Goal: Transaction & Acquisition: Purchase product/service

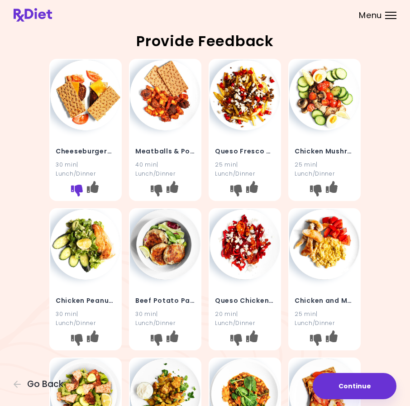
click at [75, 187] on icon "I don't like this recipe" at bounding box center [77, 190] width 12 height 12
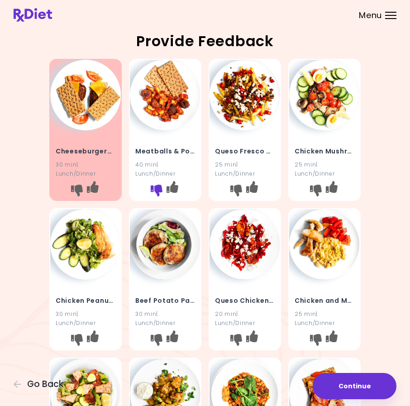
click at [153, 191] on icon "I don't like this recipe" at bounding box center [157, 190] width 12 height 12
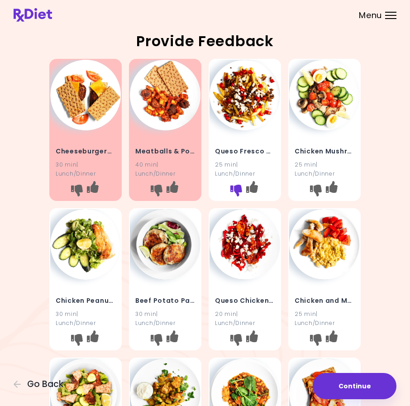
click at [236, 189] on icon "I don't like this recipe" at bounding box center [236, 190] width 12 height 12
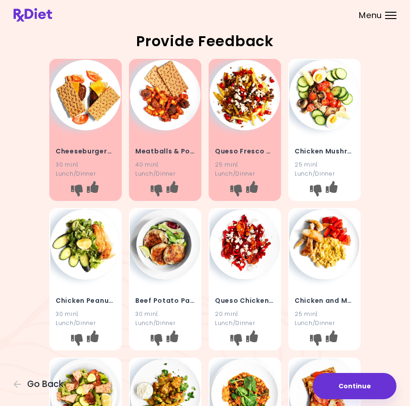
click at [330, 151] on h4 "Chicken Mushroom Salad" at bounding box center [324, 151] width 60 height 14
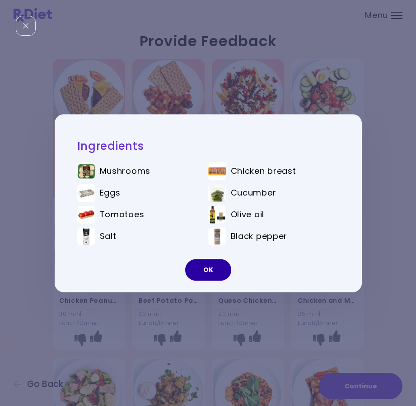
click at [214, 274] on button "OK" at bounding box center [208, 270] width 46 height 22
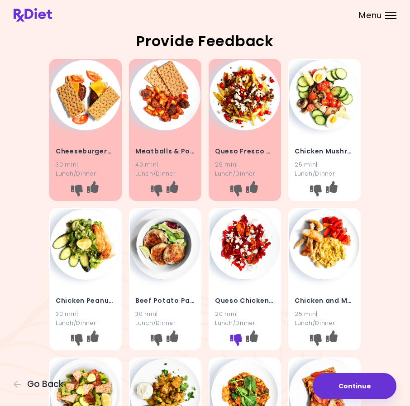
click at [234, 338] on icon "I don't like this recipe" at bounding box center [236, 340] width 12 height 12
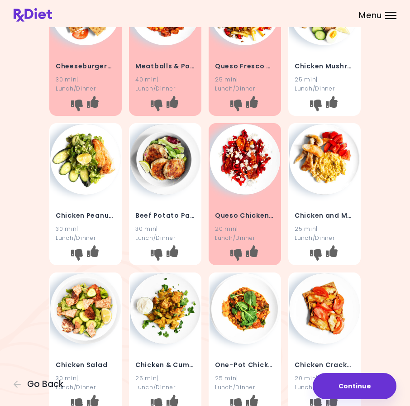
scroll to position [121, 0]
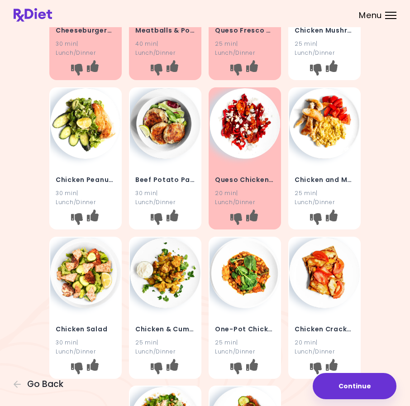
click at [322, 179] on h4 "Chicken and Mozzarella Eggs" at bounding box center [324, 179] width 60 height 14
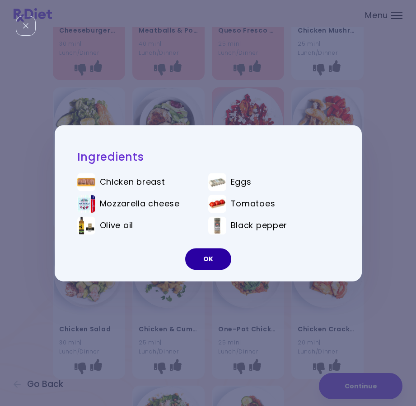
click at [206, 255] on button "OK" at bounding box center [208, 259] width 46 height 22
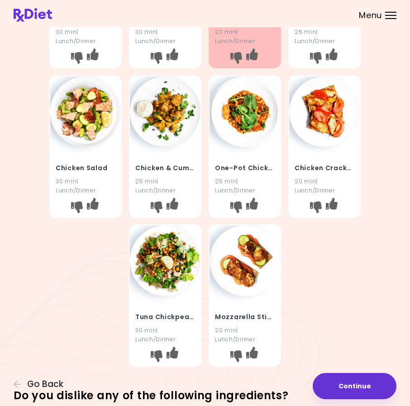
scroll to position [302, 0]
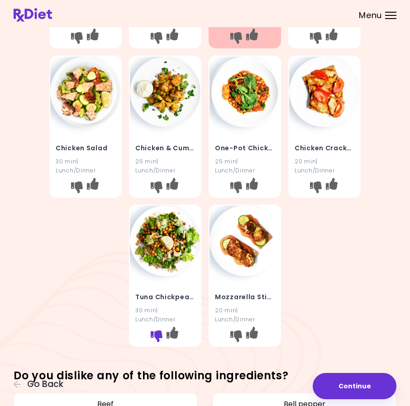
click at [154, 334] on icon "I don't like this recipe" at bounding box center [157, 336] width 12 height 12
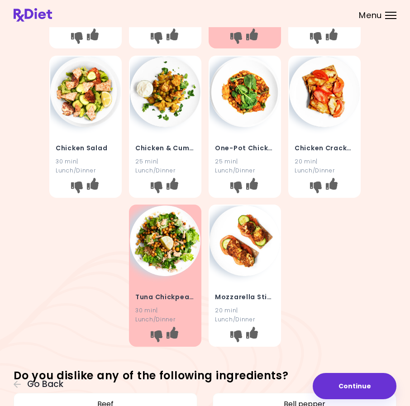
click at [246, 297] on h4 "Mozzarella Stick Sandwich" at bounding box center [245, 297] width 60 height 14
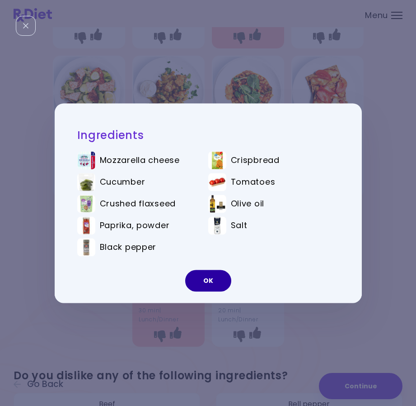
click at [199, 281] on button "OK" at bounding box center [208, 280] width 46 height 22
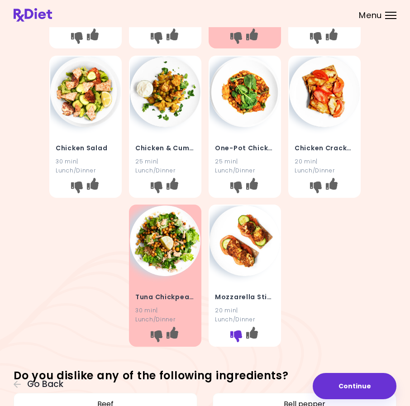
click at [238, 335] on icon "I don't like this recipe" at bounding box center [236, 336] width 12 height 12
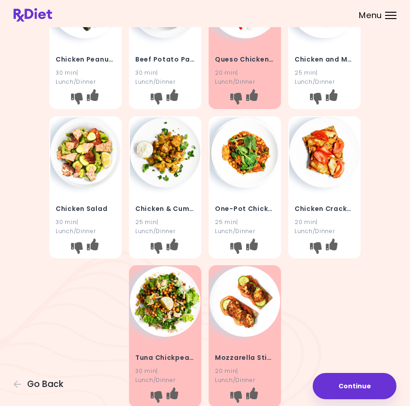
scroll to position [181, 0]
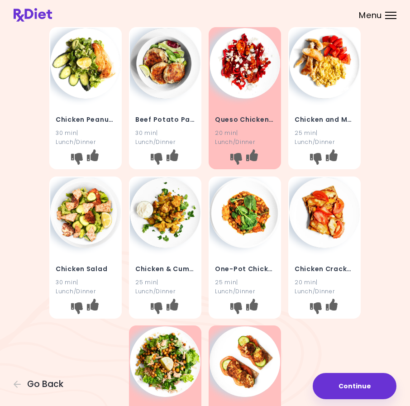
click at [241, 266] on h4 "One-Pot Chicken Stew" at bounding box center [245, 268] width 60 height 14
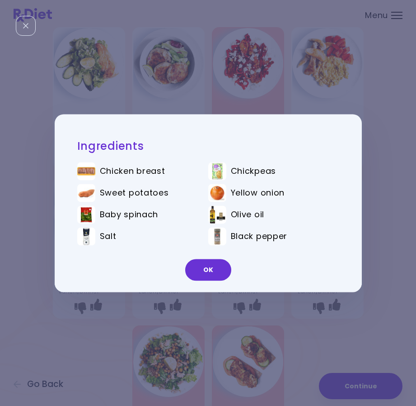
drag, startPoint x: 209, startPoint y: 264, endPoint x: 214, endPoint y: 280, distance: 16.7
click at [209, 265] on button "OK" at bounding box center [208, 270] width 46 height 22
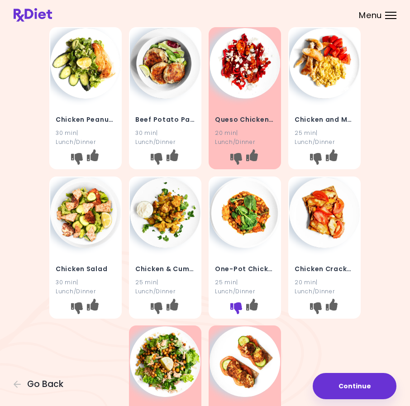
click at [236, 304] on icon "I don't like this recipe" at bounding box center [236, 308] width 12 height 12
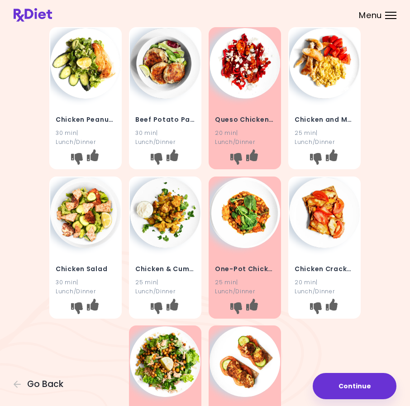
click at [320, 268] on h4 "Chicken Cracker Bites" at bounding box center [324, 268] width 60 height 14
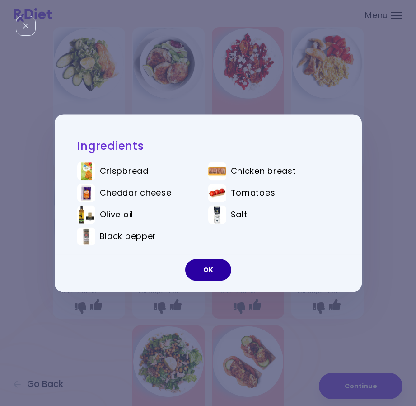
click at [219, 273] on button "OK" at bounding box center [208, 270] width 46 height 22
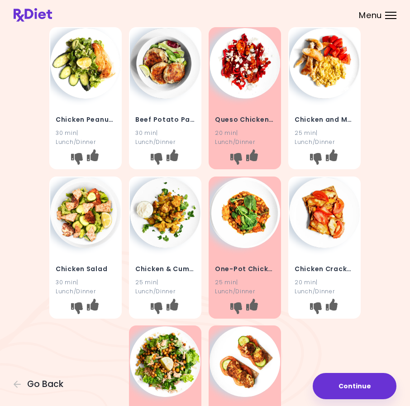
click at [89, 79] on img at bounding box center [85, 63] width 71 height 71
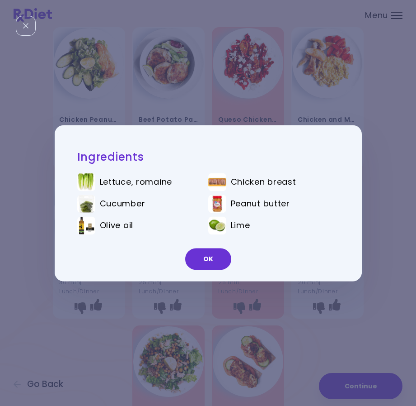
click at [203, 256] on button "OK" at bounding box center [208, 259] width 46 height 22
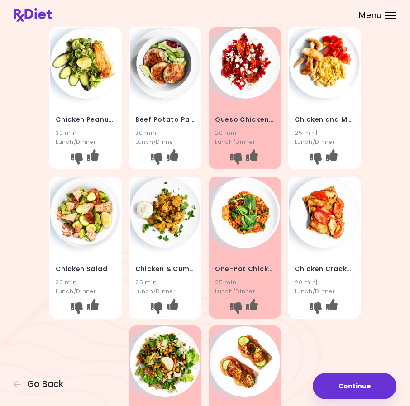
click at [172, 116] on h4 "Beef Potato Pancakes" at bounding box center [165, 119] width 60 height 14
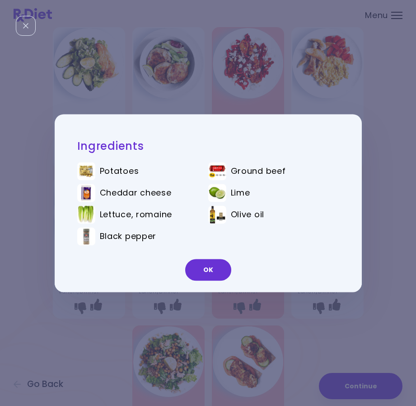
click at [203, 260] on button "OK" at bounding box center [208, 270] width 46 height 22
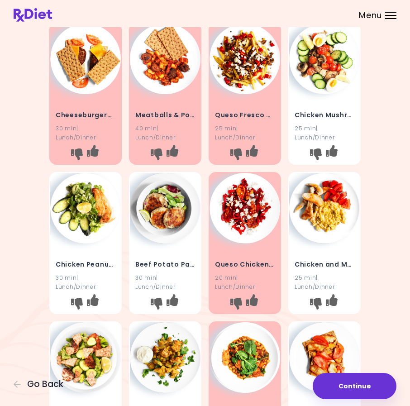
scroll to position [0, 0]
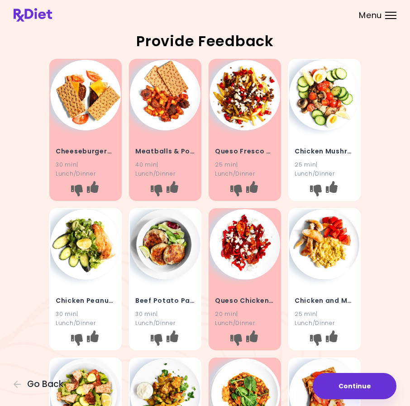
click at [329, 299] on h4 "Chicken and Mozzarella Eggs" at bounding box center [324, 300] width 60 height 14
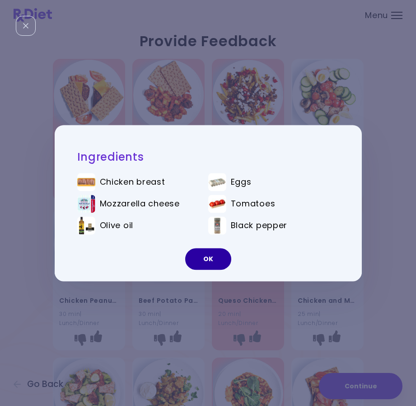
click at [207, 259] on button "OK" at bounding box center [208, 259] width 46 height 22
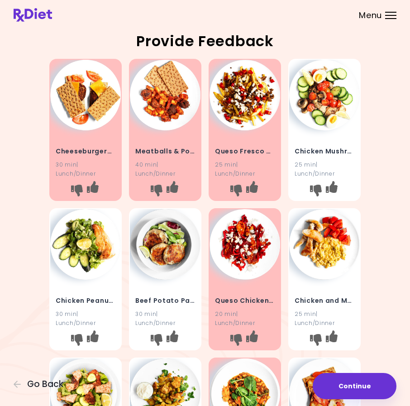
click at [312, 259] on img at bounding box center [324, 244] width 71 height 71
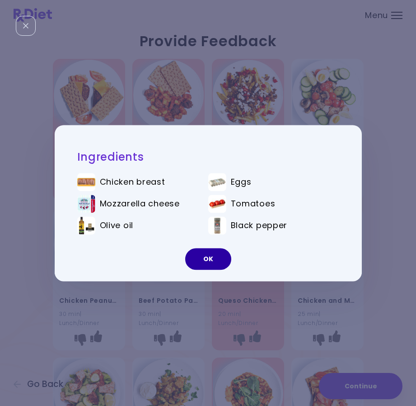
click at [211, 264] on button "OK" at bounding box center [208, 259] width 46 height 22
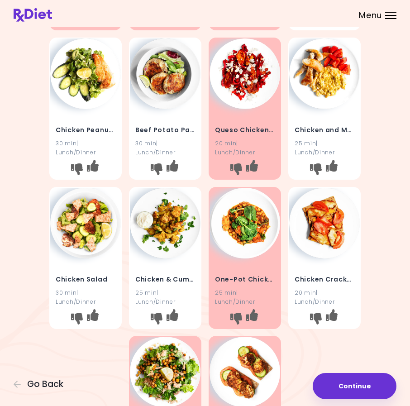
scroll to position [172, 0]
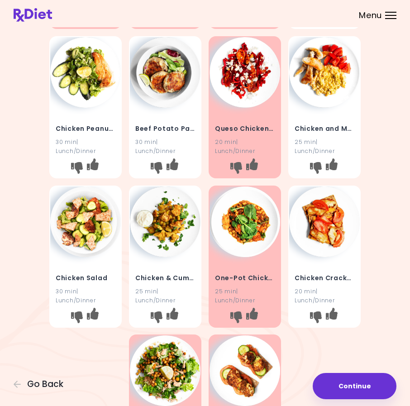
click at [175, 277] on h4 "Chicken & Cumin Potatoes" at bounding box center [165, 277] width 60 height 14
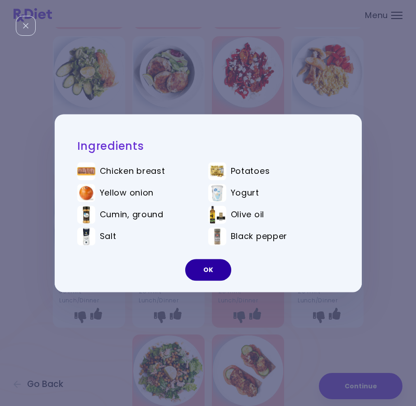
click at [205, 273] on button "OK" at bounding box center [208, 270] width 46 height 22
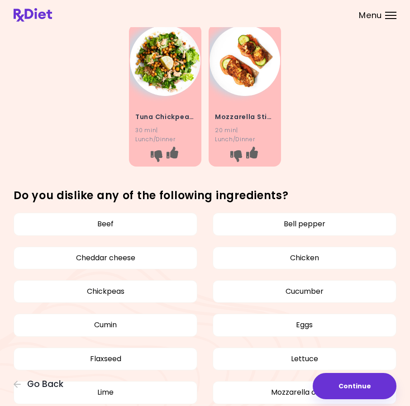
scroll to position [527, 0]
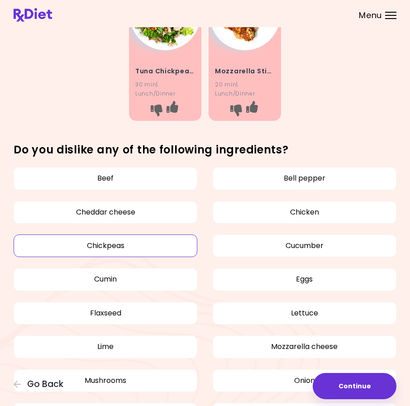
click at [106, 246] on button "Chickpeas" at bounding box center [106, 245] width 184 height 23
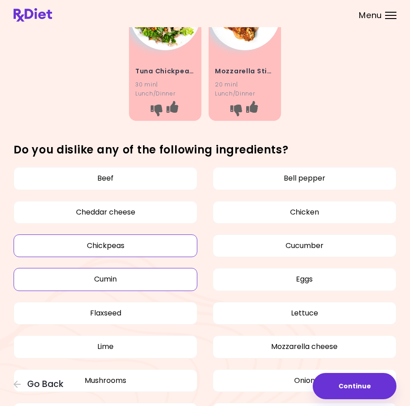
click at [119, 278] on button "Cumin" at bounding box center [106, 279] width 184 height 23
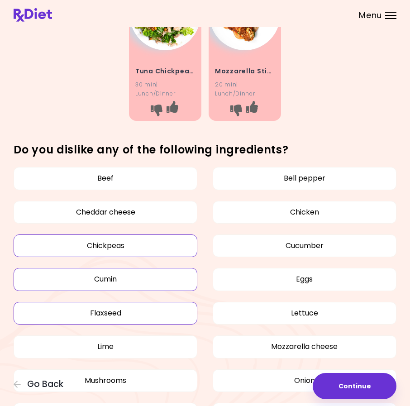
click at [124, 310] on button "Flaxseed" at bounding box center [106, 313] width 184 height 23
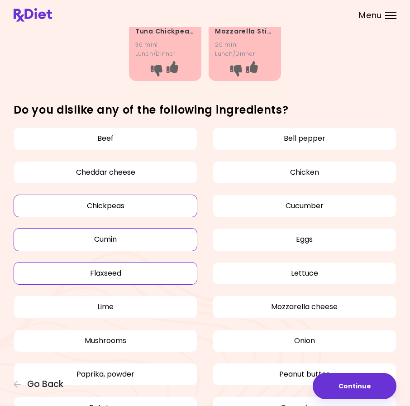
scroll to position [587, 0]
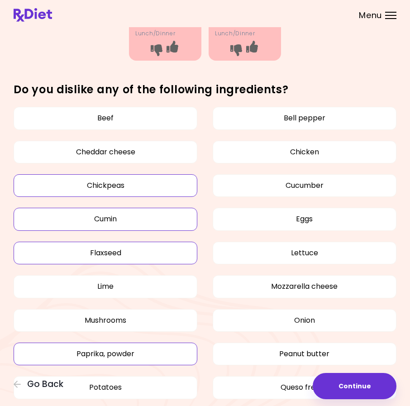
click at [114, 354] on button "Paprika, powder" at bounding box center [106, 353] width 184 height 23
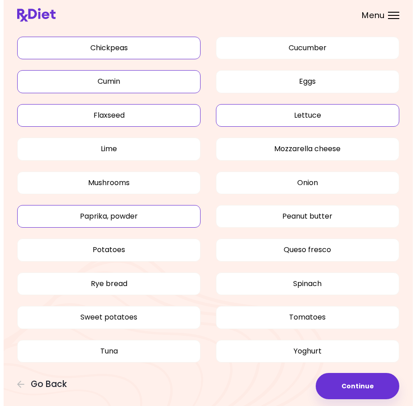
scroll to position [729, 0]
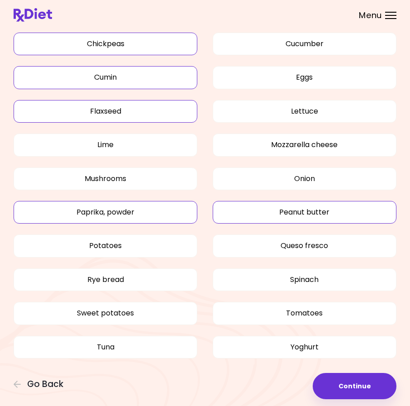
click at [319, 212] on button "Peanut butter" at bounding box center [304, 212] width 184 height 23
click at [315, 243] on button "Queso fresco" at bounding box center [304, 245] width 184 height 23
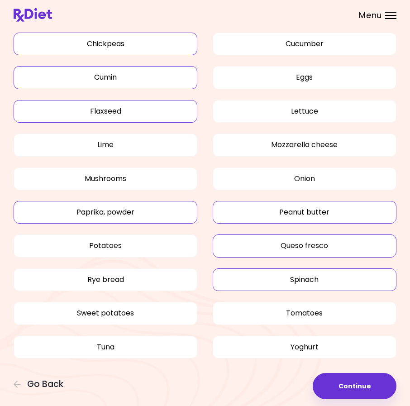
click at [310, 281] on button "Spinach" at bounding box center [304, 279] width 184 height 23
click at [356, 392] on button "Continue" at bounding box center [354, 386] width 84 height 26
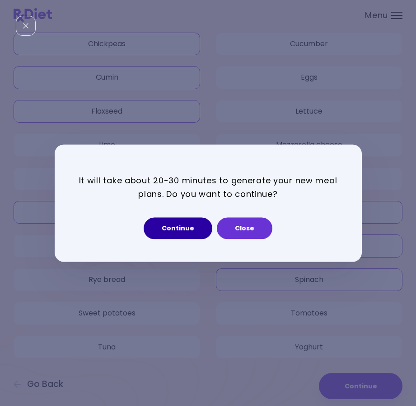
click at [186, 227] on button "Continue" at bounding box center [178, 228] width 69 height 22
select select "*"
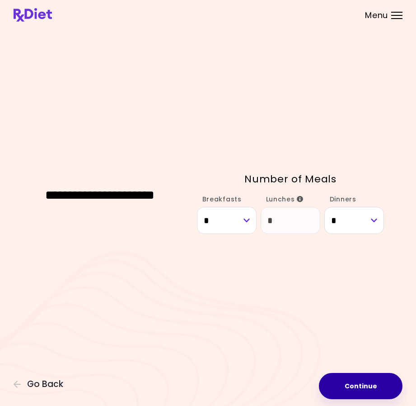
click at [365, 384] on button "Continue" at bounding box center [361, 386] width 84 height 26
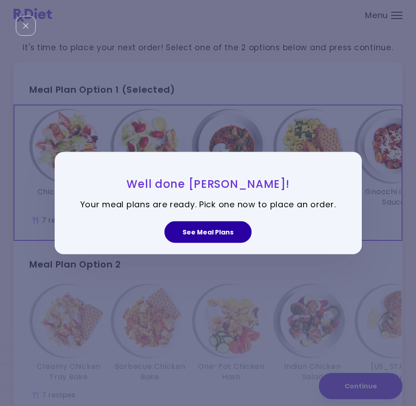
click at [203, 234] on button "See Meal Plans" at bounding box center [208, 232] width 87 height 22
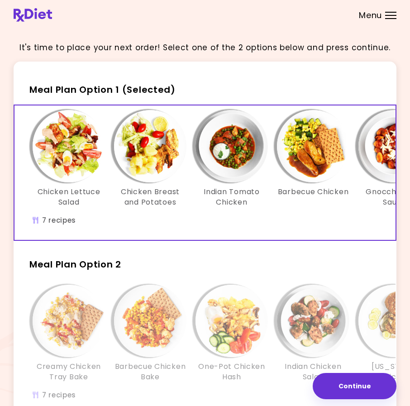
click at [68, 160] on img "Info - Chicken Lettuce Salad - Meal Plan Option 1 (Selected)" at bounding box center [69, 146] width 72 height 72
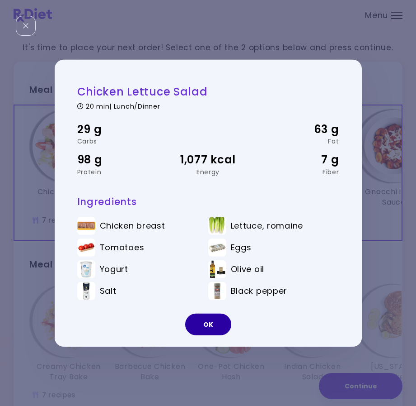
click at [206, 323] on button "OK" at bounding box center [208, 324] width 46 height 22
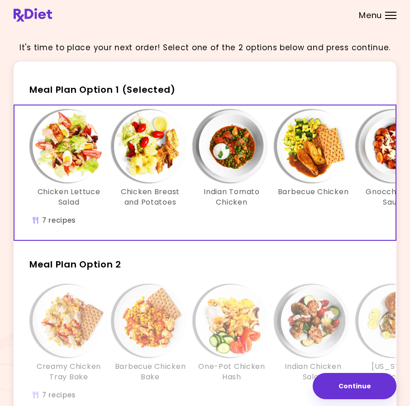
click at [167, 194] on h3 "Chicken Breast and Potatoes" at bounding box center [150, 197] width 72 height 20
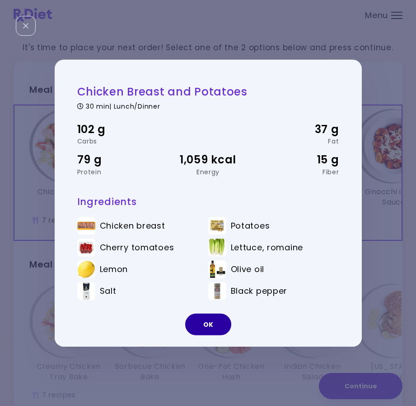
click at [216, 325] on button "OK" at bounding box center [208, 324] width 46 height 22
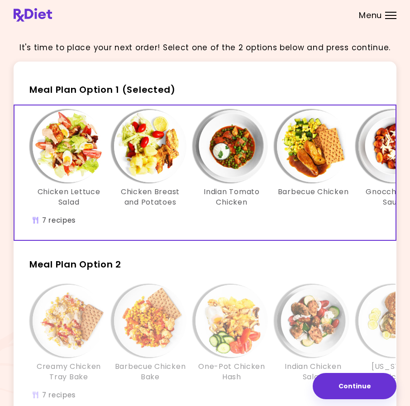
click at [243, 192] on h3 "Indian Tomato Chicken" at bounding box center [231, 197] width 72 height 20
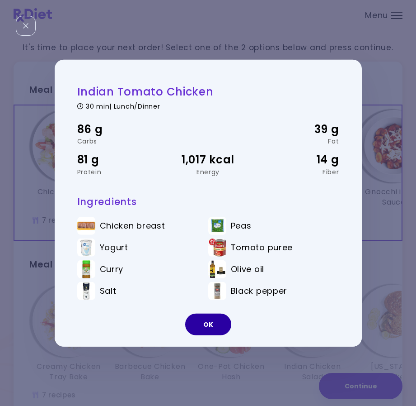
click at [217, 321] on button "OK" at bounding box center [208, 324] width 46 height 22
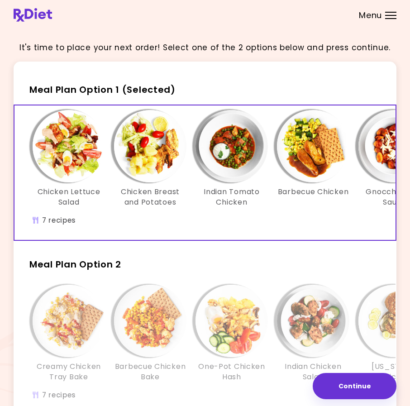
click at [316, 191] on h3 "Barbecue Chicken" at bounding box center [313, 192] width 71 height 10
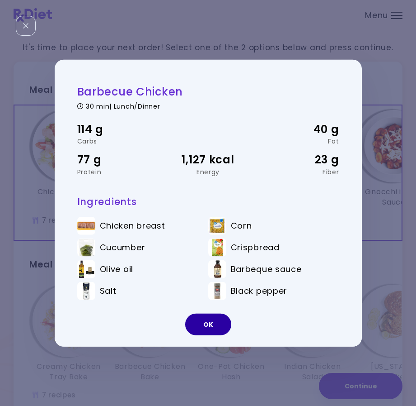
click at [206, 323] on button "OK" at bounding box center [208, 324] width 46 height 22
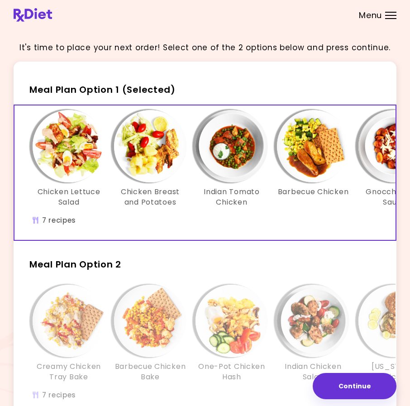
scroll to position [60, 0]
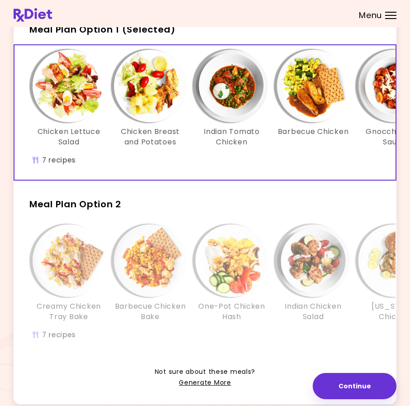
click at [111, 282] on div "Barbecue Chicken Bake" at bounding box center [149, 272] width 81 height 97
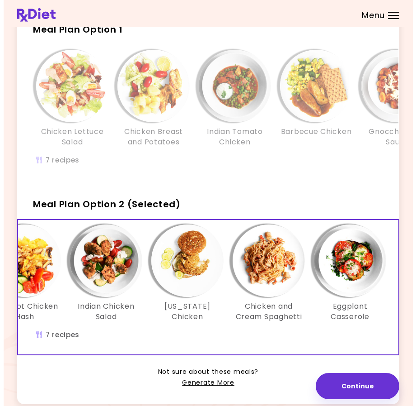
scroll to position [0, 211]
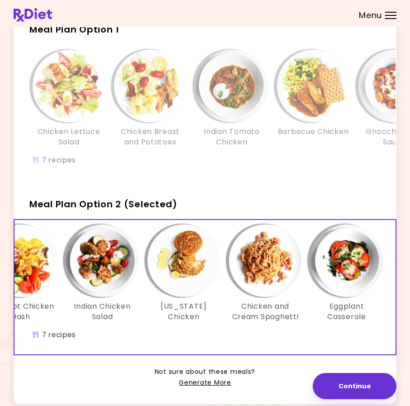
click at [280, 272] on img "Info - Chicken and Cream Spaghetti - Meal Plan Option 2 (Selected)" at bounding box center [265, 260] width 72 height 72
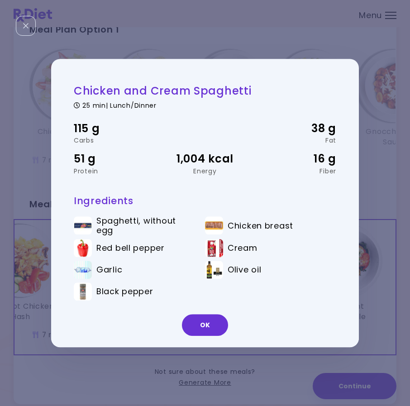
scroll to position [0, 209]
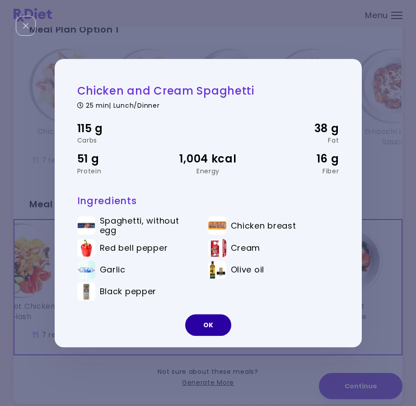
click at [225, 325] on button "OK" at bounding box center [208, 325] width 46 height 22
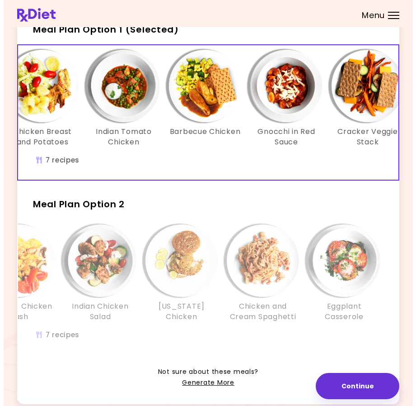
scroll to position [0, 131]
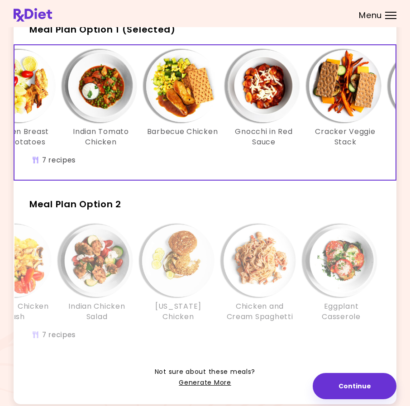
click at [270, 85] on img "Info - Gnocchi in Red Sauce - Meal Plan Option 1 (Selected)" at bounding box center [263, 86] width 72 height 72
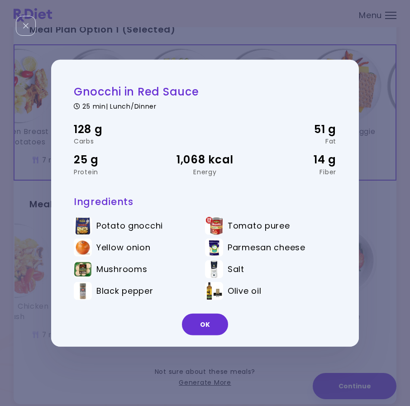
scroll to position [0, 209]
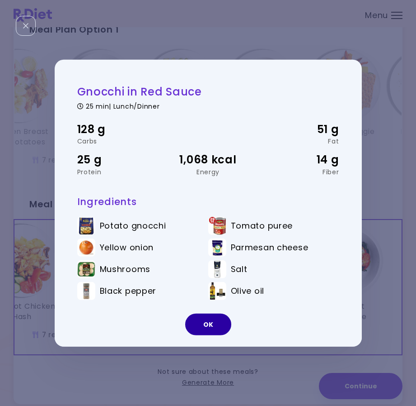
click at [214, 319] on button "OK" at bounding box center [208, 324] width 46 height 22
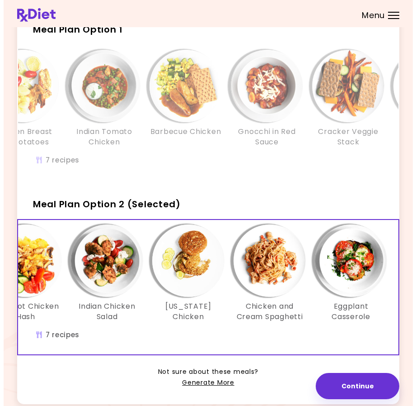
scroll to position [0, 216]
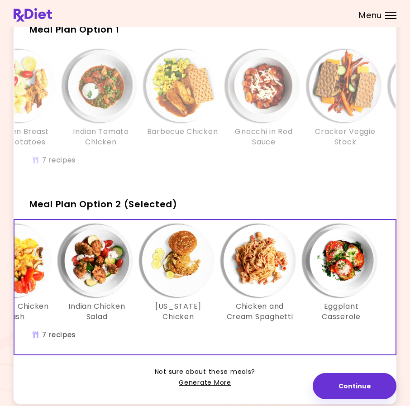
click at [360, 97] on img "Info - Cracker Veggie Stack - Meal Plan Option 1" at bounding box center [345, 86] width 72 height 72
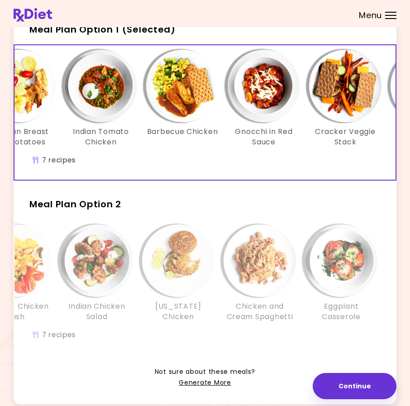
click at [354, 115] on img "Info - Cracker Veggie Stack - Meal Plan Option 1 (Selected)" at bounding box center [345, 86] width 72 height 72
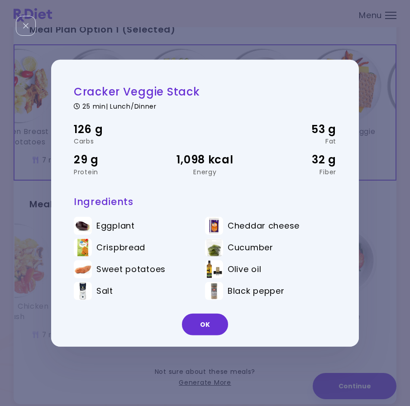
scroll to position [0, 209]
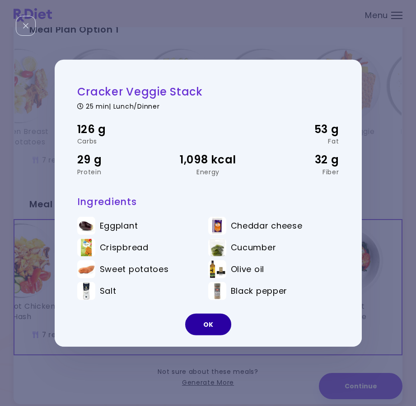
click at [212, 324] on button "OK" at bounding box center [208, 324] width 46 height 22
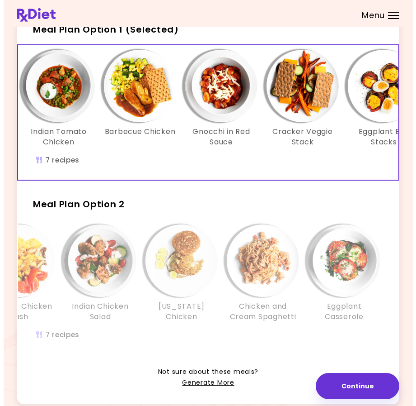
scroll to position [0, 216]
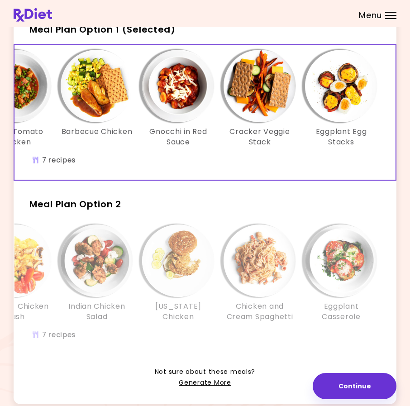
click at [340, 91] on img "Info - Eggplant Egg Stacks - Meal Plan Option 1 (Selected)" at bounding box center [341, 86] width 72 height 72
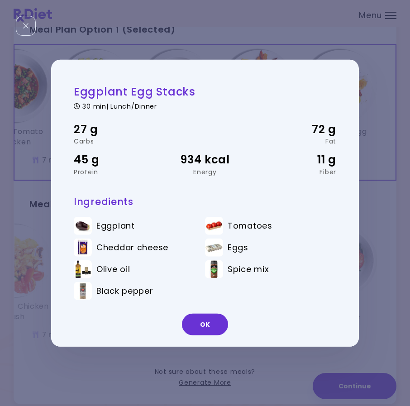
scroll to position [0, 209]
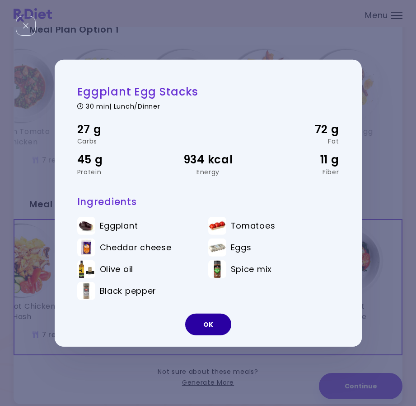
click at [209, 321] on button "OK" at bounding box center [208, 324] width 46 height 22
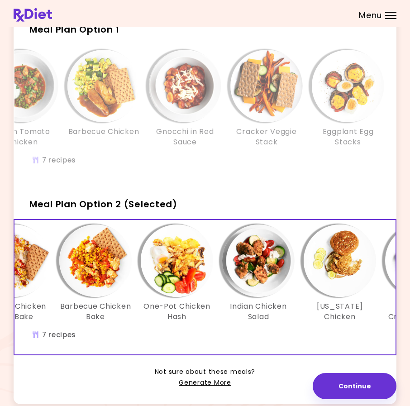
scroll to position [0, 0]
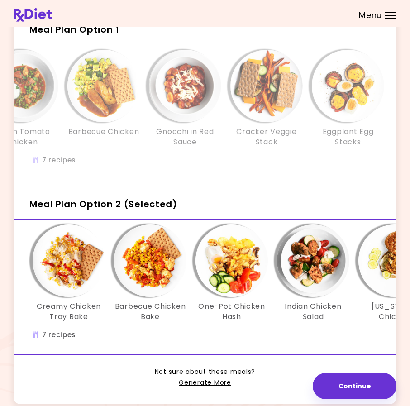
click at [80, 278] on img "Info - Creamy Chicken Tray Bake - Meal Plan Option 2 (Selected)" at bounding box center [69, 260] width 72 height 72
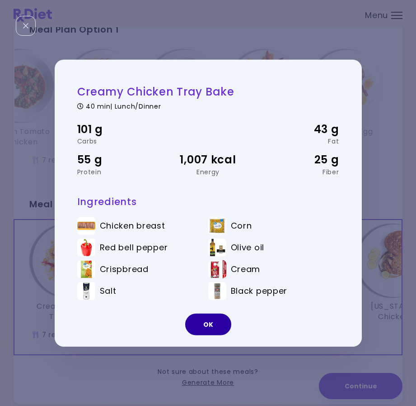
click at [210, 324] on button "OK" at bounding box center [208, 324] width 46 height 22
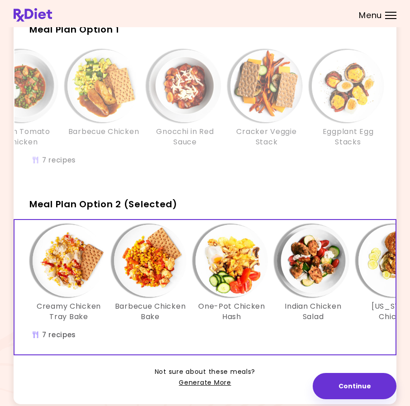
click at [155, 270] on img "Info - Barbecue Chicken Bake - Meal Plan Option 2 (Selected)" at bounding box center [150, 260] width 72 height 72
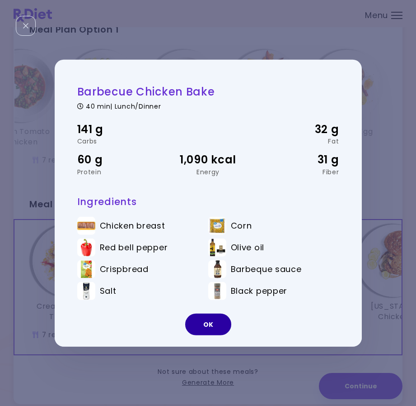
click at [209, 317] on button "OK" at bounding box center [208, 324] width 46 height 22
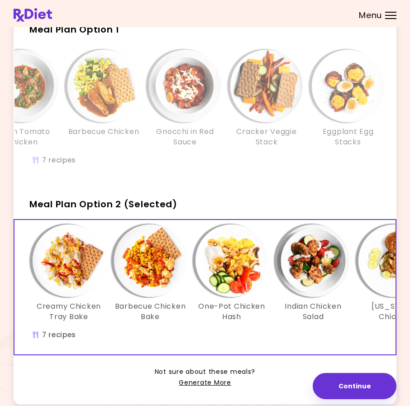
click at [157, 272] on img "Info - Barbecue Chicken Bake - Meal Plan Option 2 (Selected)" at bounding box center [150, 260] width 72 height 72
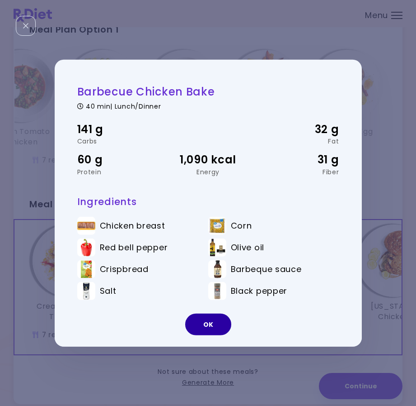
click at [206, 324] on button "OK" at bounding box center [208, 324] width 46 height 22
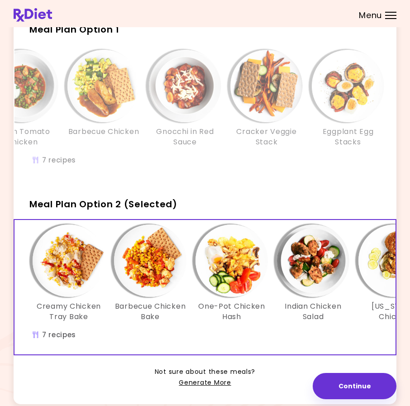
click at [236, 288] on img "Info - One-Pot Chicken Hash - Meal Plan Option 2 (Selected)" at bounding box center [231, 260] width 72 height 72
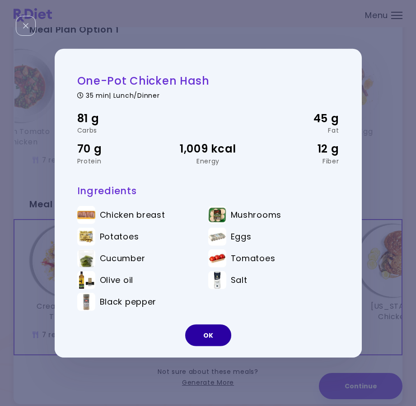
click at [212, 334] on button "OK" at bounding box center [208, 335] width 46 height 22
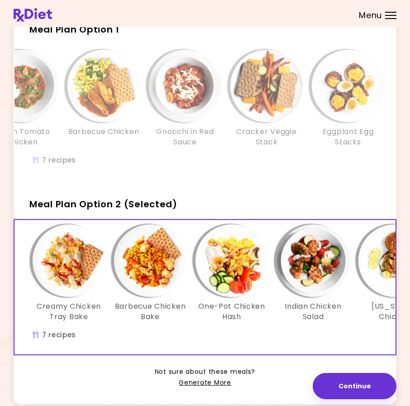
click at [167, 277] on img "Info - Barbecue Chicken Bake - Meal Plan Option 2 (Selected)" at bounding box center [150, 260] width 72 height 72
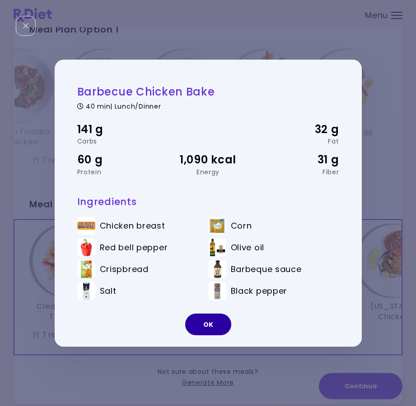
click at [210, 324] on button "OK" at bounding box center [208, 324] width 46 height 22
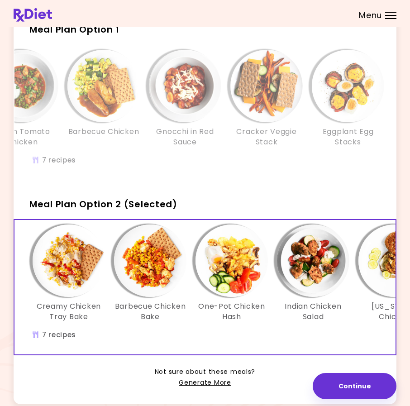
click at [305, 277] on img "Info - Indian Chicken Salad - Meal Plan Option 2 (Selected)" at bounding box center [313, 260] width 72 height 72
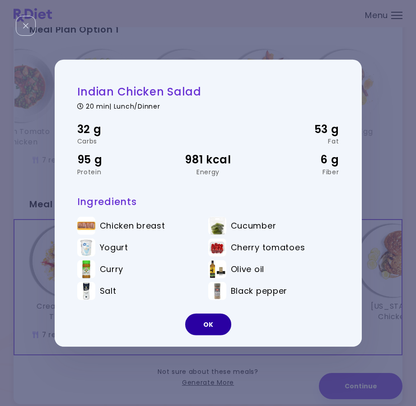
click at [216, 324] on button "OK" at bounding box center [208, 324] width 46 height 22
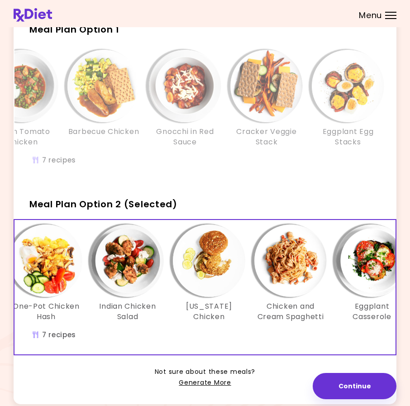
scroll to position [0, 194]
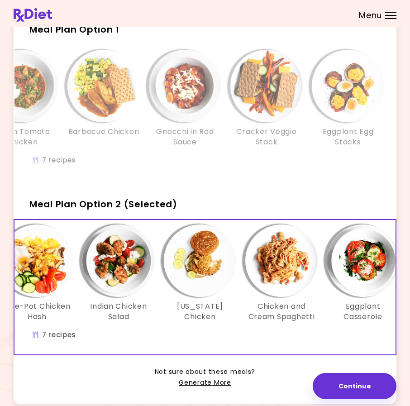
click at [209, 268] on img "Info - California Chicken - Meal Plan Option 2 (Selected)" at bounding box center [200, 260] width 72 height 72
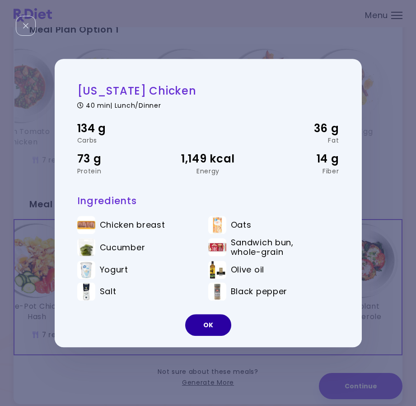
click at [209, 327] on button "OK" at bounding box center [208, 325] width 46 height 22
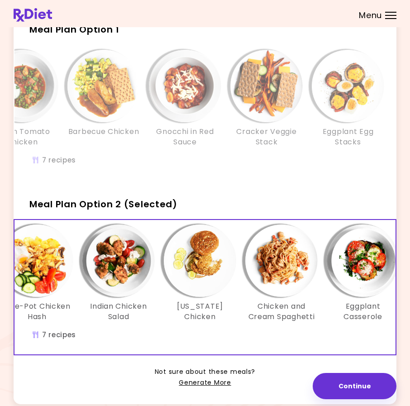
click at [283, 268] on img "Info - Chicken and Cream Spaghetti - Meal Plan Option 2 (Selected)" at bounding box center [281, 260] width 72 height 72
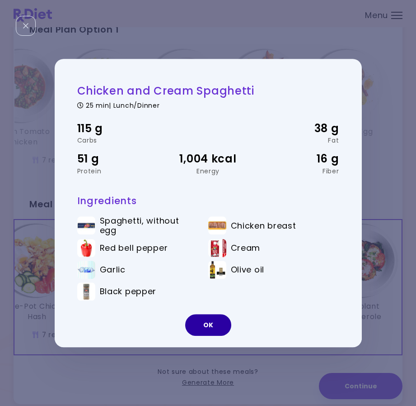
click at [212, 326] on button "OK" at bounding box center [208, 325] width 46 height 22
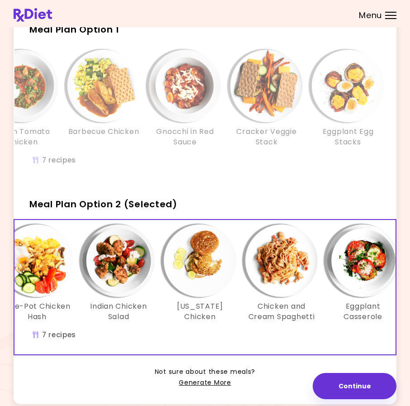
click at [363, 277] on img "Info - Eggplant Casserole - Meal Plan Option 2 (Selected)" at bounding box center [362, 260] width 72 height 72
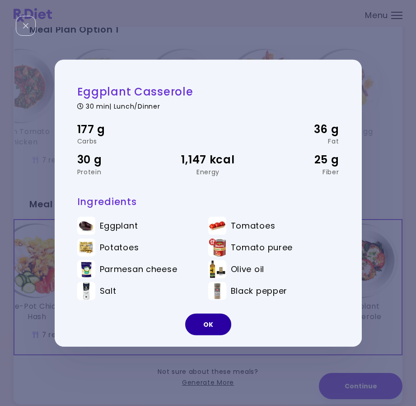
click at [217, 325] on button "OK" at bounding box center [208, 324] width 46 height 22
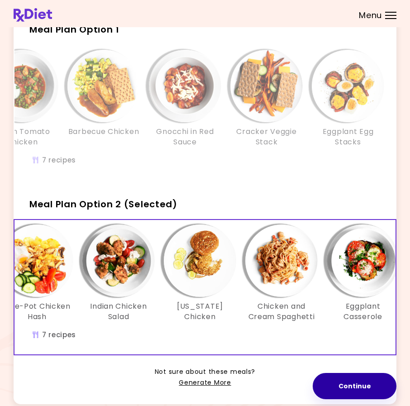
click at [356, 386] on button "Continue" at bounding box center [354, 386] width 84 height 26
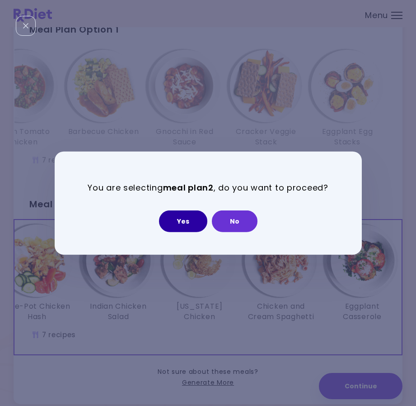
click at [186, 221] on button "Yes" at bounding box center [183, 221] width 48 height 22
select select "**********"
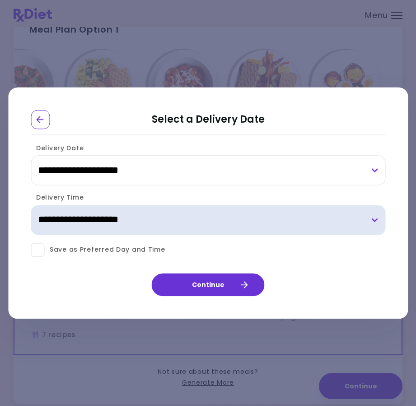
click at [374, 221] on select "**********" at bounding box center [208, 220] width 355 height 30
select select "*"
click at [31, 205] on select "**********" at bounding box center [208, 220] width 355 height 30
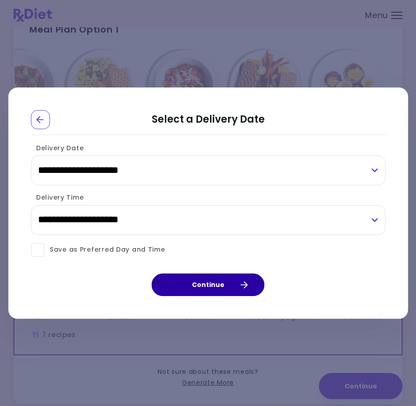
click at [209, 285] on button "Continue" at bounding box center [208, 284] width 113 height 23
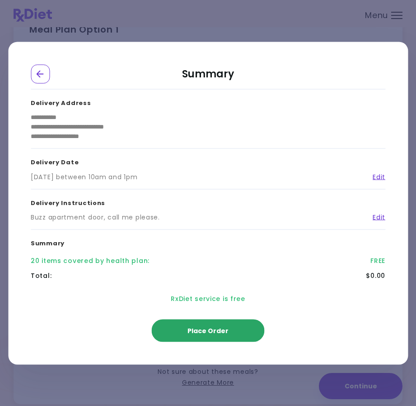
click at [224, 332] on span "Place Order" at bounding box center [208, 330] width 41 height 9
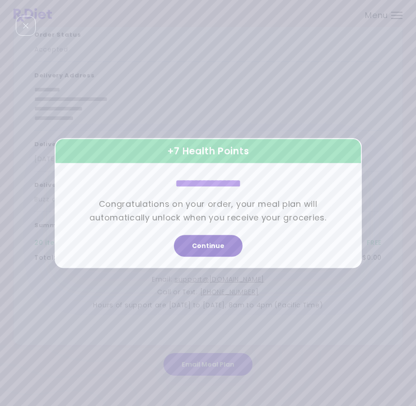
click at [210, 245] on button "Continue" at bounding box center [208, 246] width 69 height 22
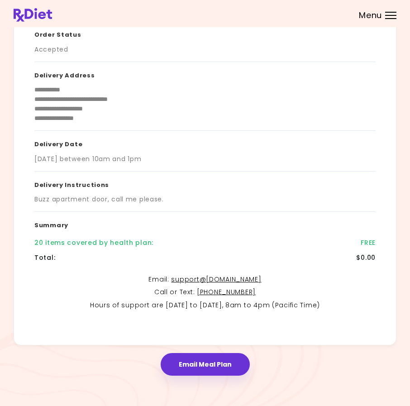
scroll to position [61, 0]
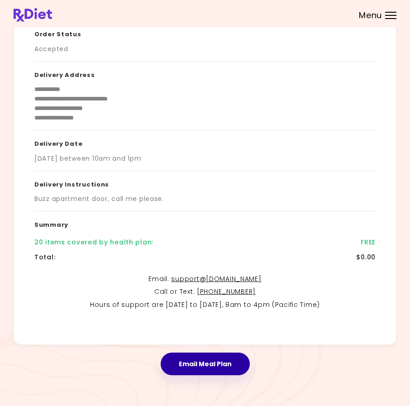
click at [218, 363] on button "Email Meal Plan" at bounding box center [204, 363] width 89 height 23
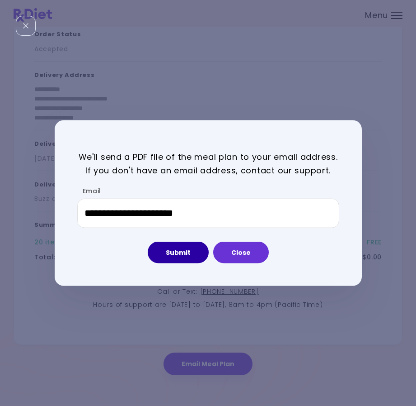
click at [182, 252] on button "Submit" at bounding box center [178, 252] width 61 height 22
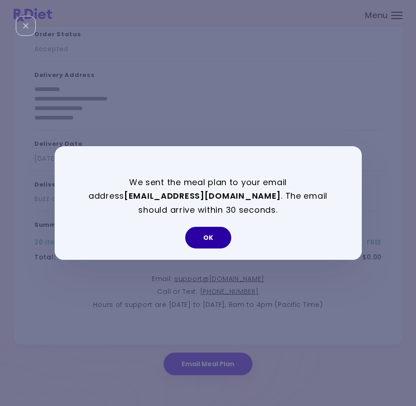
click at [206, 236] on button "OK" at bounding box center [208, 238] width 46 height 22
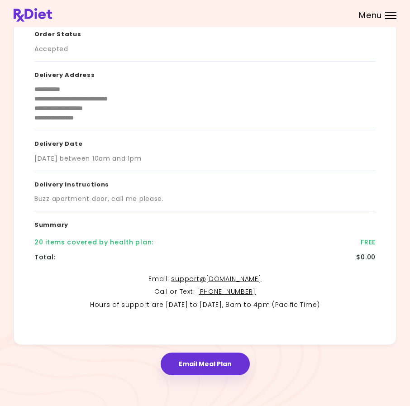
click at [388, 16] on div "Menu" at bounding box center [390, 15] width 11 height 7
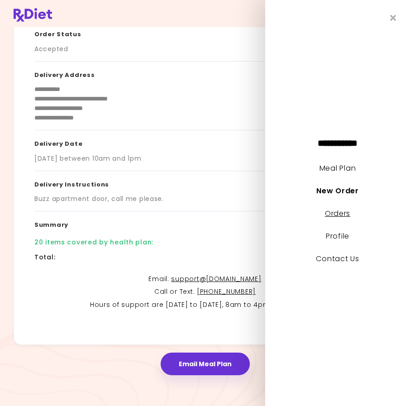
click at [338, 213] on link "Orders" at bounding box center [337, 213] width 25 height 10
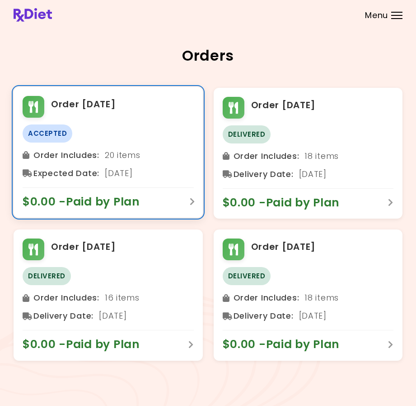
click at [54, 136] on span "Accepted" at bounding box center [48, 133] width 50 height 18
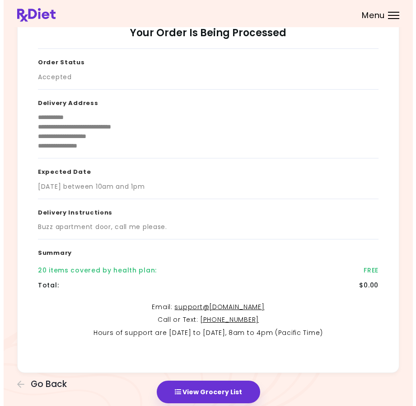
scroll to position [61, 0]
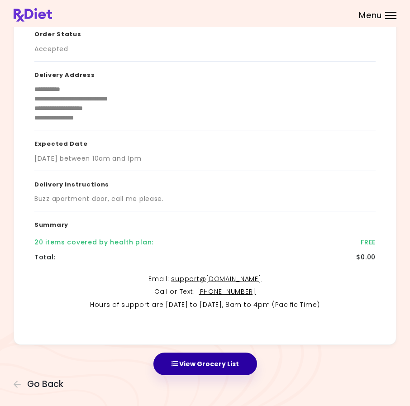
click at [212, 363] on button "View Grocery List" at bounding box center [205, 363] width 104 height 23
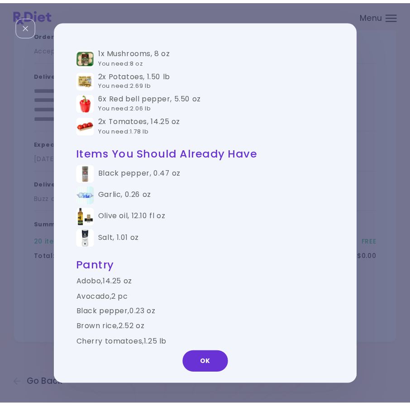
scroll to position [603, 0]
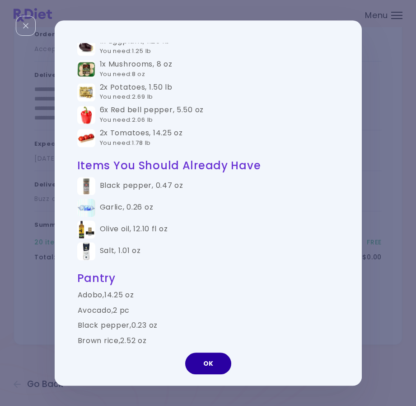
click at [211, 363] on button "OK" at bounding box center [208, 363] width 46 height 22
